Goal: Obtain resource: Obtain resource

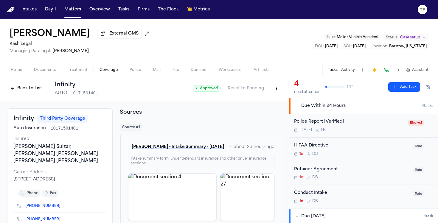
click at [19, 93] on button "Back to List" at bounding box center [26, 89] width 38 height 10
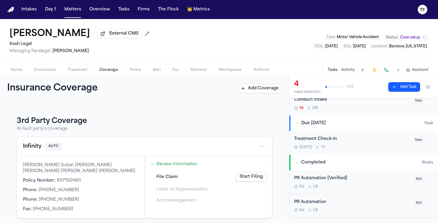
scroll to position [63, 0]
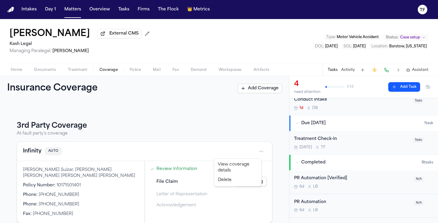
click at [257, 152] on html "Intakes Day 1 Matters Overview Tasks Firms The Flock 👑 Metrics TF Tekiya McGowe…" at bounding box center [219, 111] width 438 height 223
click at [233, 167] on div "View coverage details" at bounding box center [237, 167] width 45 height 15
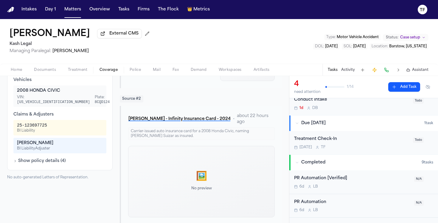
scroll to position [201, 0]
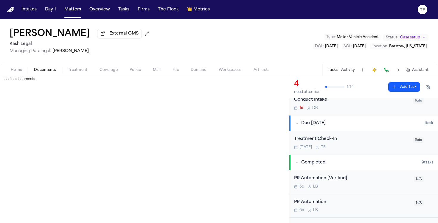
click at [44, 74] on span "button" at bounding box center [44, 73] width 29 height 1
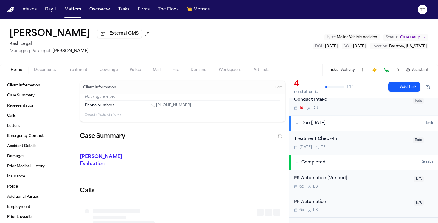
click at [19, 72] on span "Home" at bounding box center [16, 70] width 11 height 5
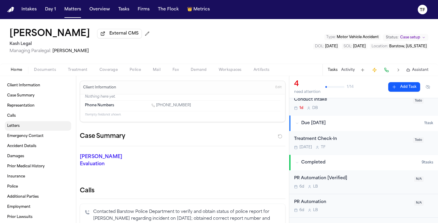
click at [28, 128] on link "Letters" at bounding box center [38, 126] width 66 height 10
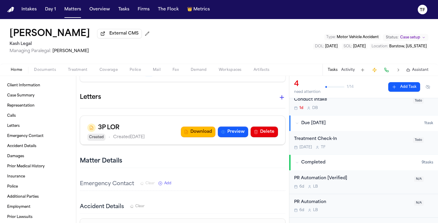
scroll to position [286, 0]
click at [280, 94] on icon "button" at bounding box center [281, 97] width 7 height 7
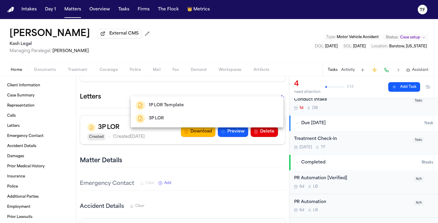
click at [208, 120] on div "3P LOR" at bounding box center [207, 119] width 143 height 10
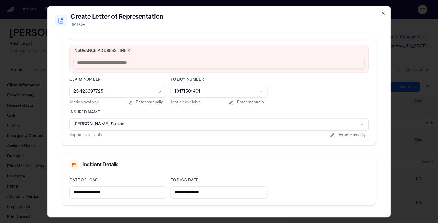
scroll to position [250, 0]
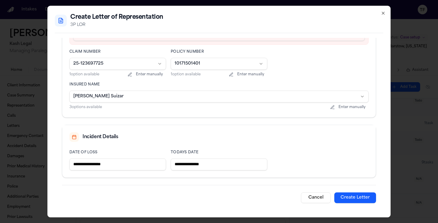
click at [303, 199] on button "Cancel" at bounding box center [316, 198] width 30 height 11
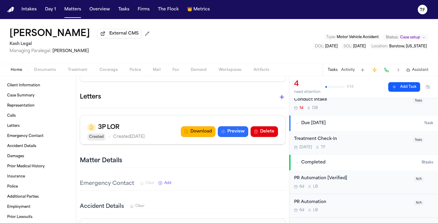
click at [226, 126] on button "Preview" at bounding box center [233, 131] width 30 height 11
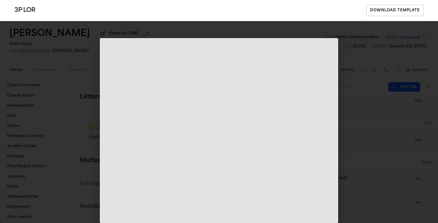
click at [388, 153] on div "3P LOR Download Template" at bounding box center [219, 111] width 438 height 223
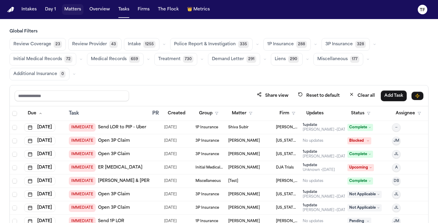
click at [69, 13] on button "Matters" at bounding box center [72, 9] width 21 height 11
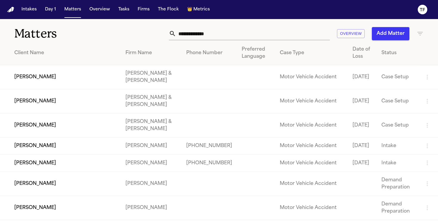
click at [237, 36] on input "text" at bounding box center [253, 33] width 154 height 13
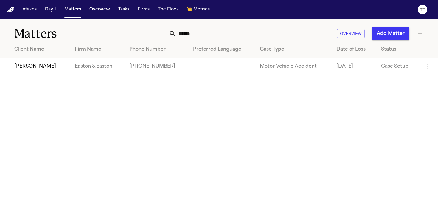
type input "******"
click at [46, 65] on td "[PERSON_NAME]" at bounding box center [35, 66] width 70 height 17
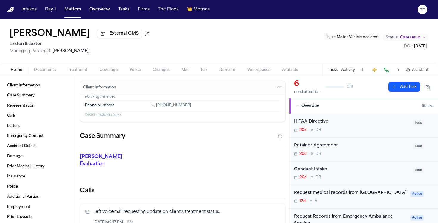
click at [74, 72] on span "Treatment" at bounding box center [78, 70] width 20 height 5
